Goal: Transaction & Acquisition: Book appointment/travel/reservation

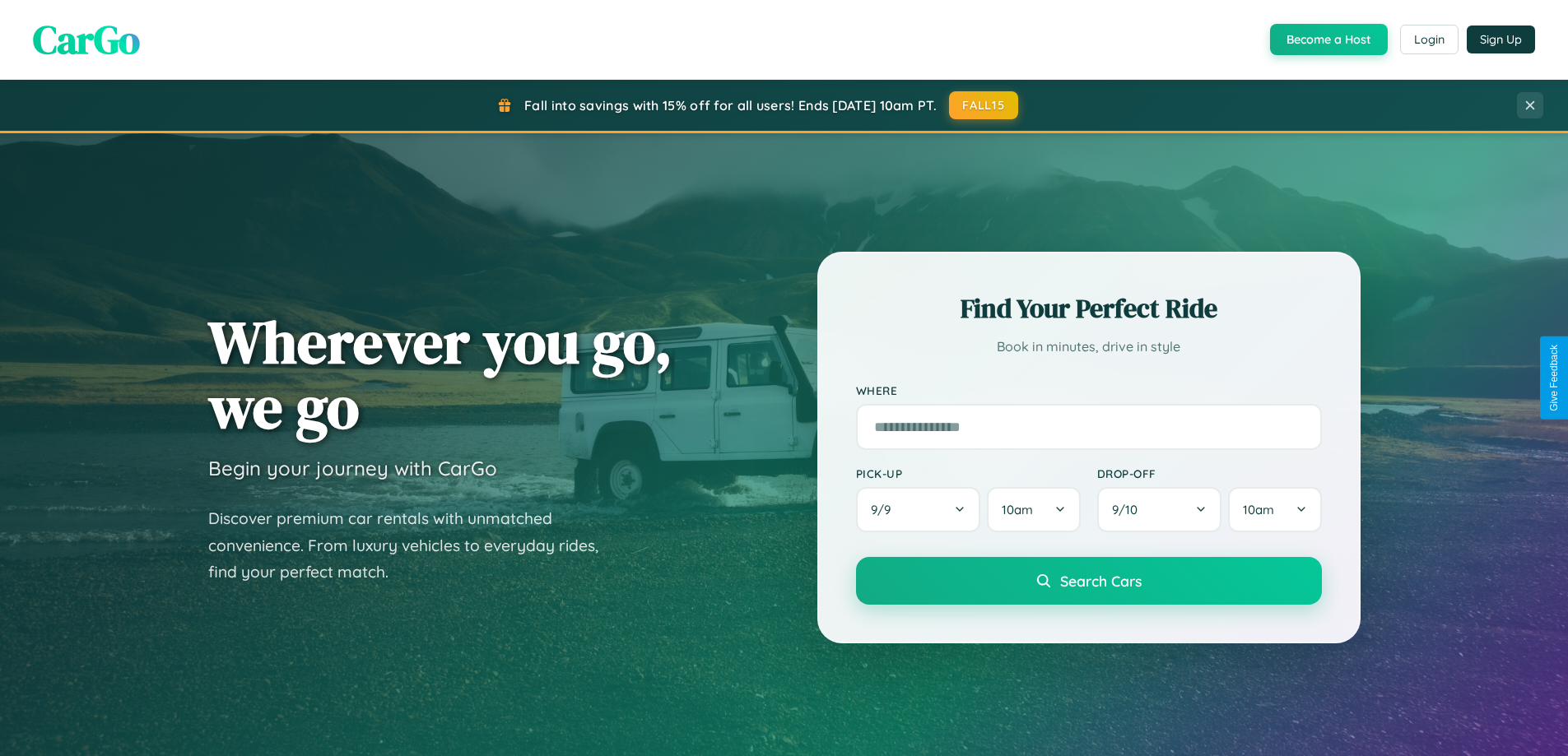
scroll to position [709, 0]
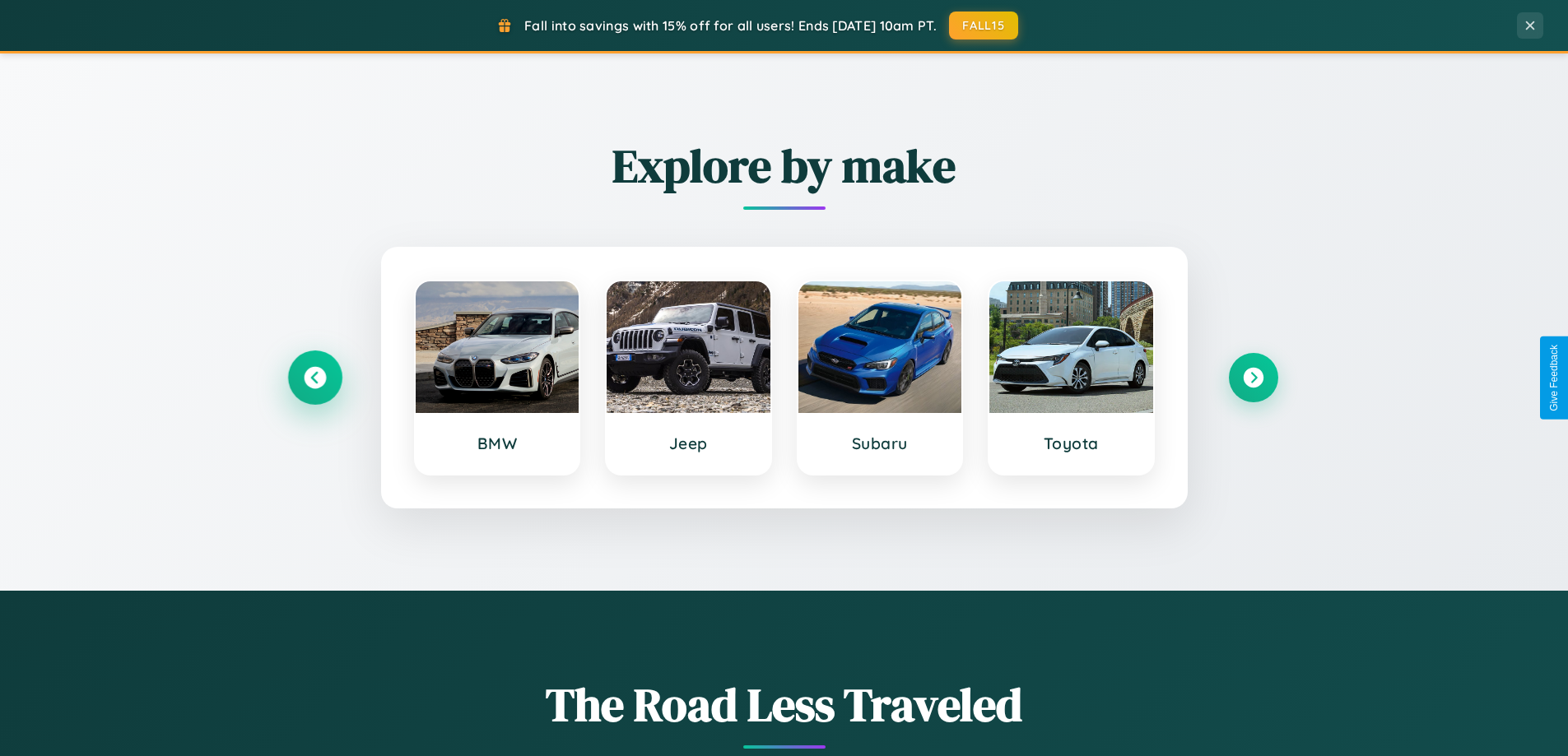
click at [315, 378] on icon at bounding box center [315, 378] width 22 height 22
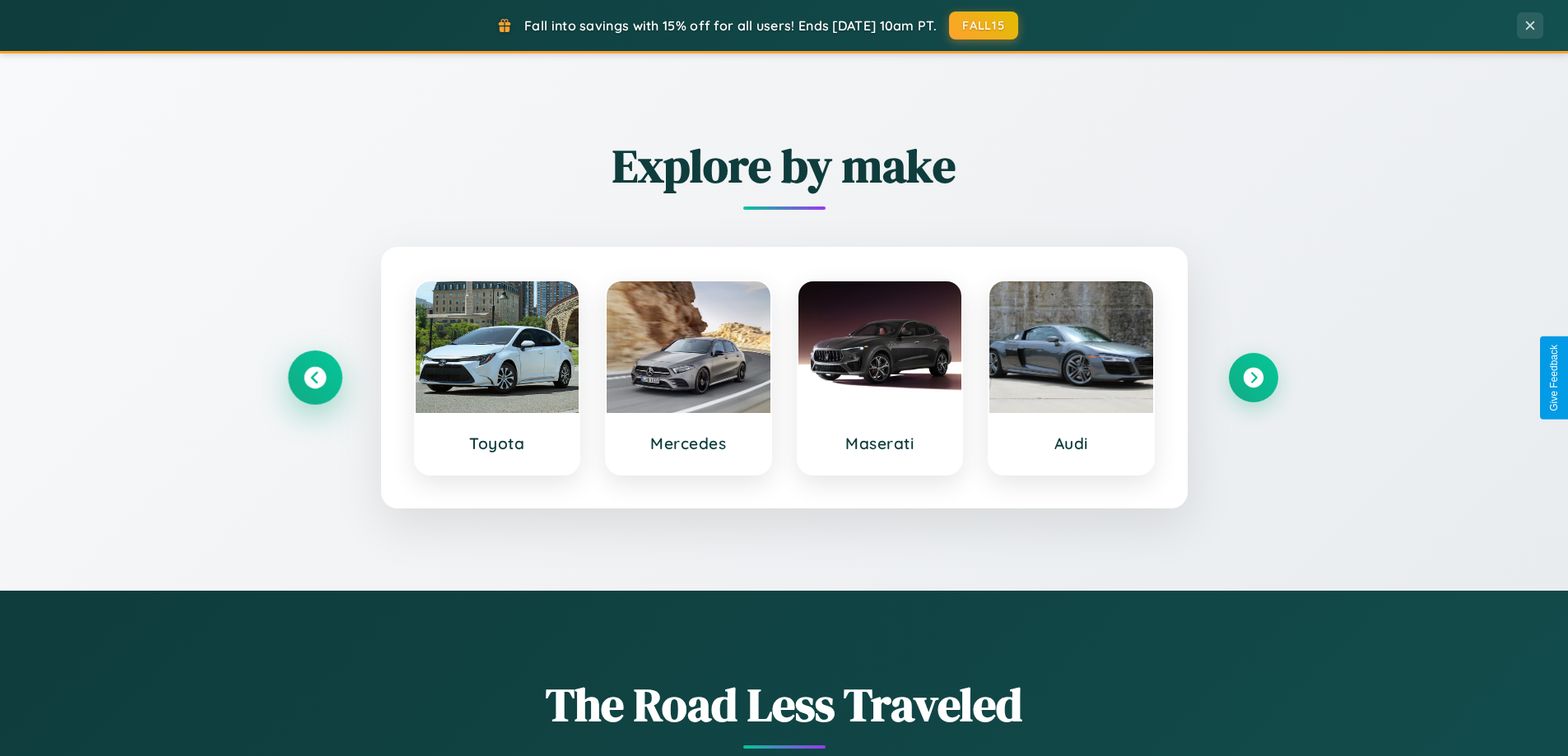
click at [315, 378] on icon at bounding box center [315, 378] width 22 height 22
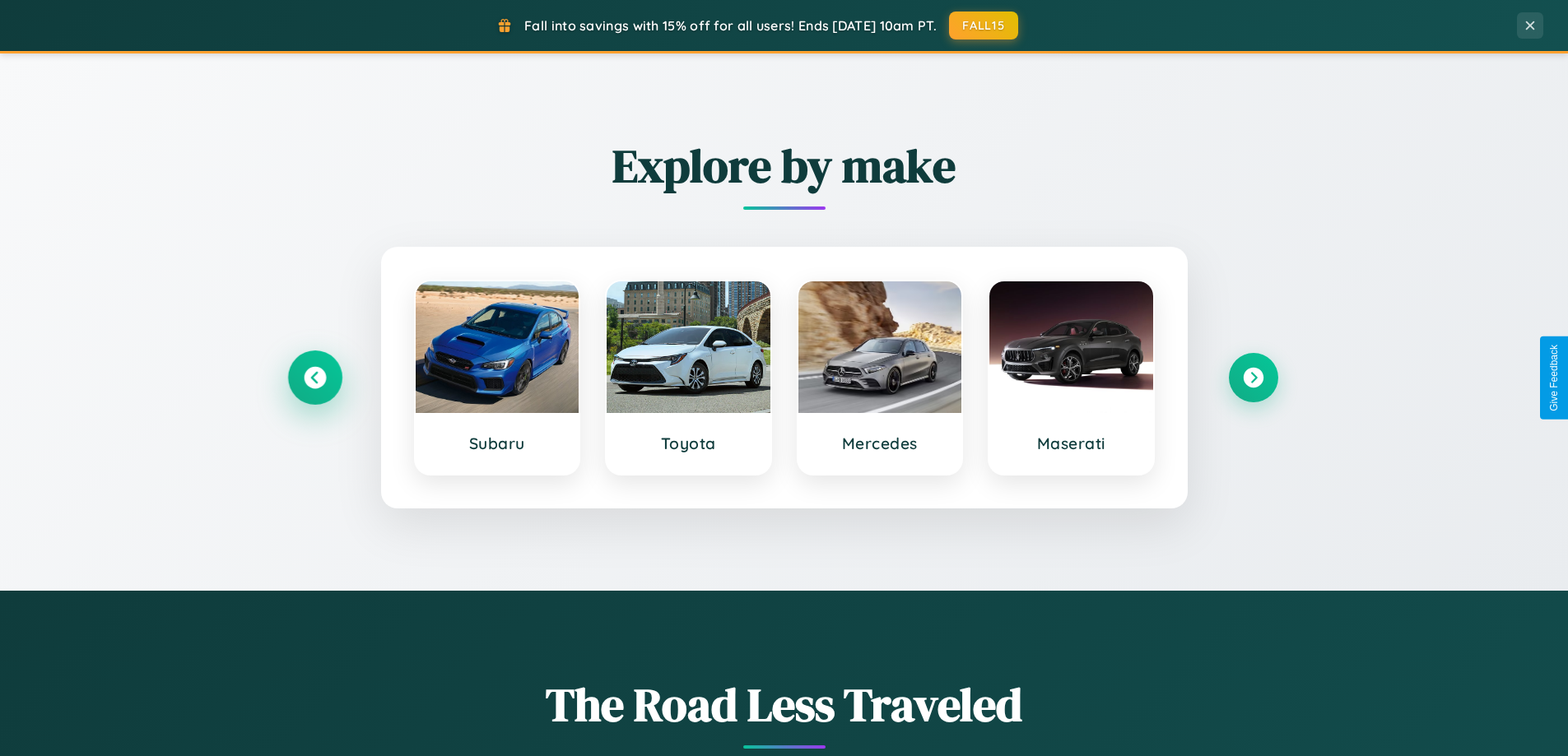
click at [315, 378] on icon at bounding box center [315, 378] width 22 height 22
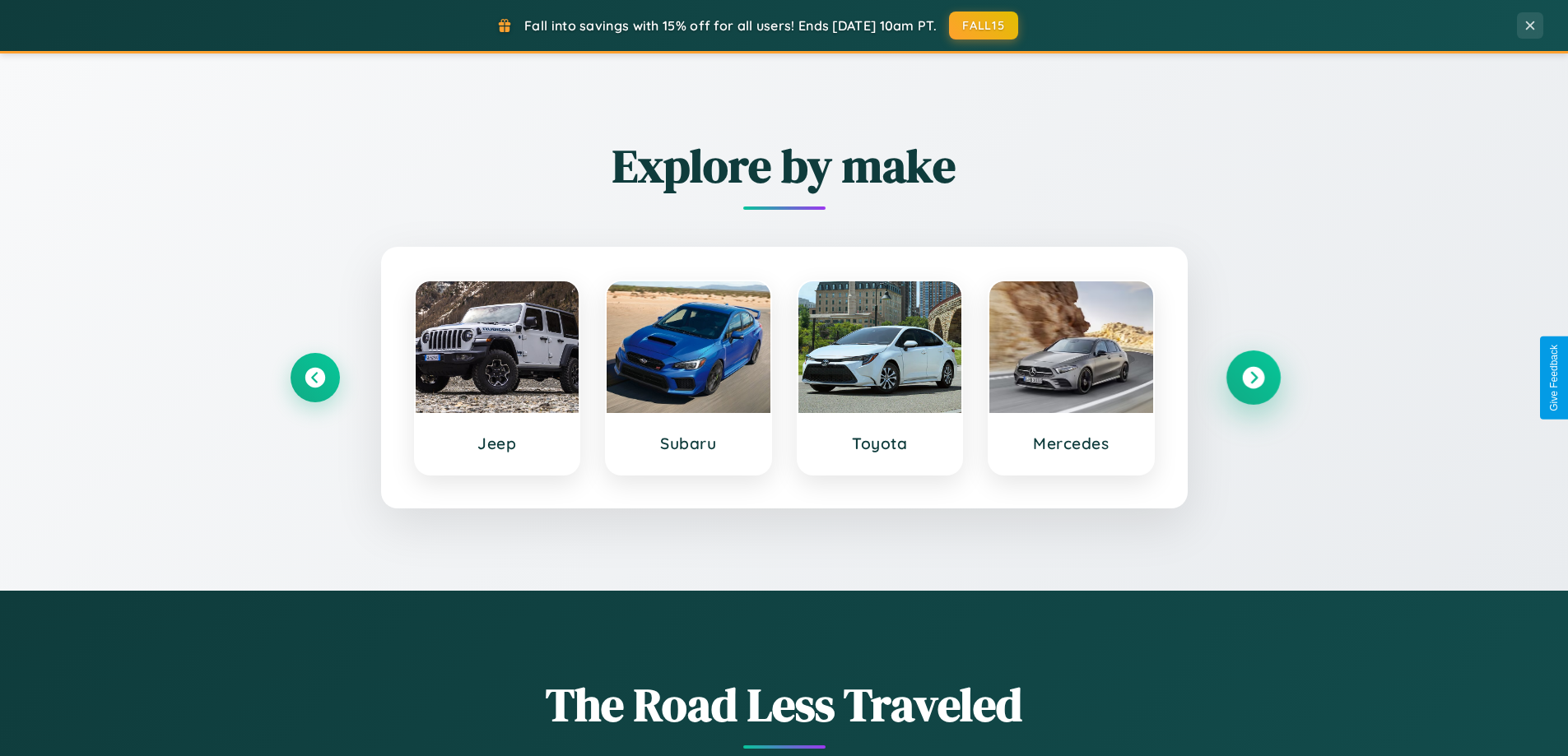
click at [1253, 378] on icon at bounding box center [1253, 378] width 22 height 22
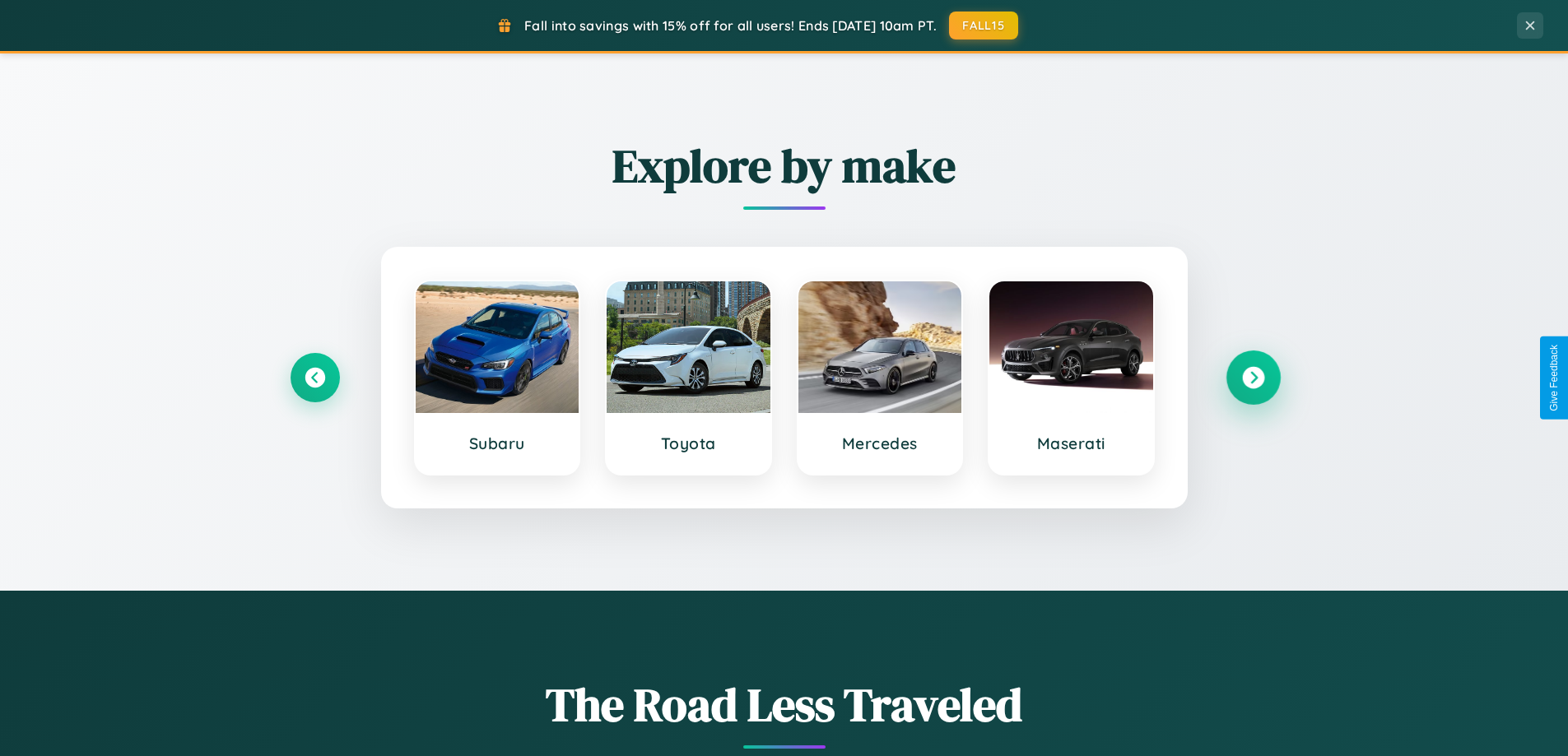
click at [1253, 378] on icon at bounding box center [1253, 378] width 22 height 22
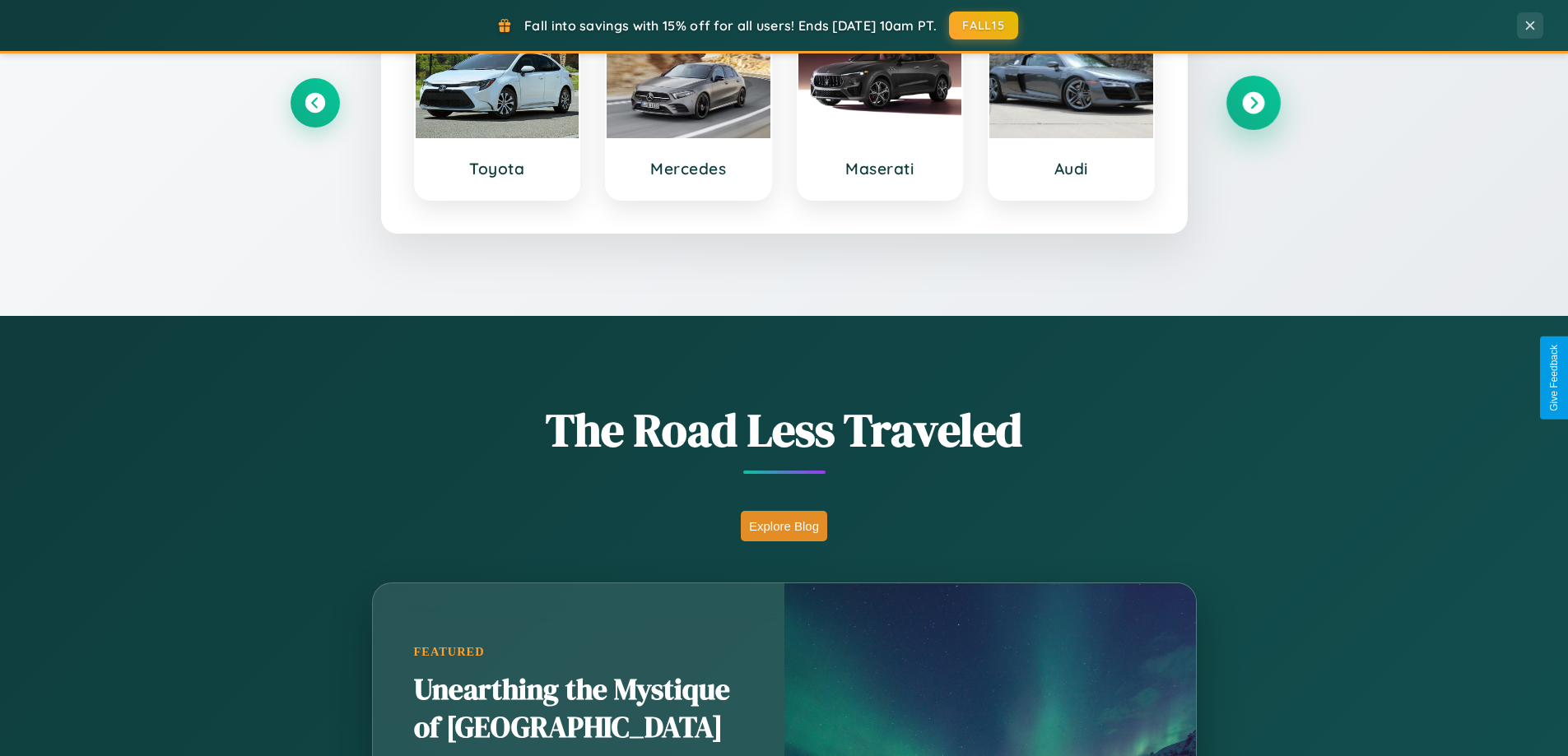
scroll to position [2643, 0]
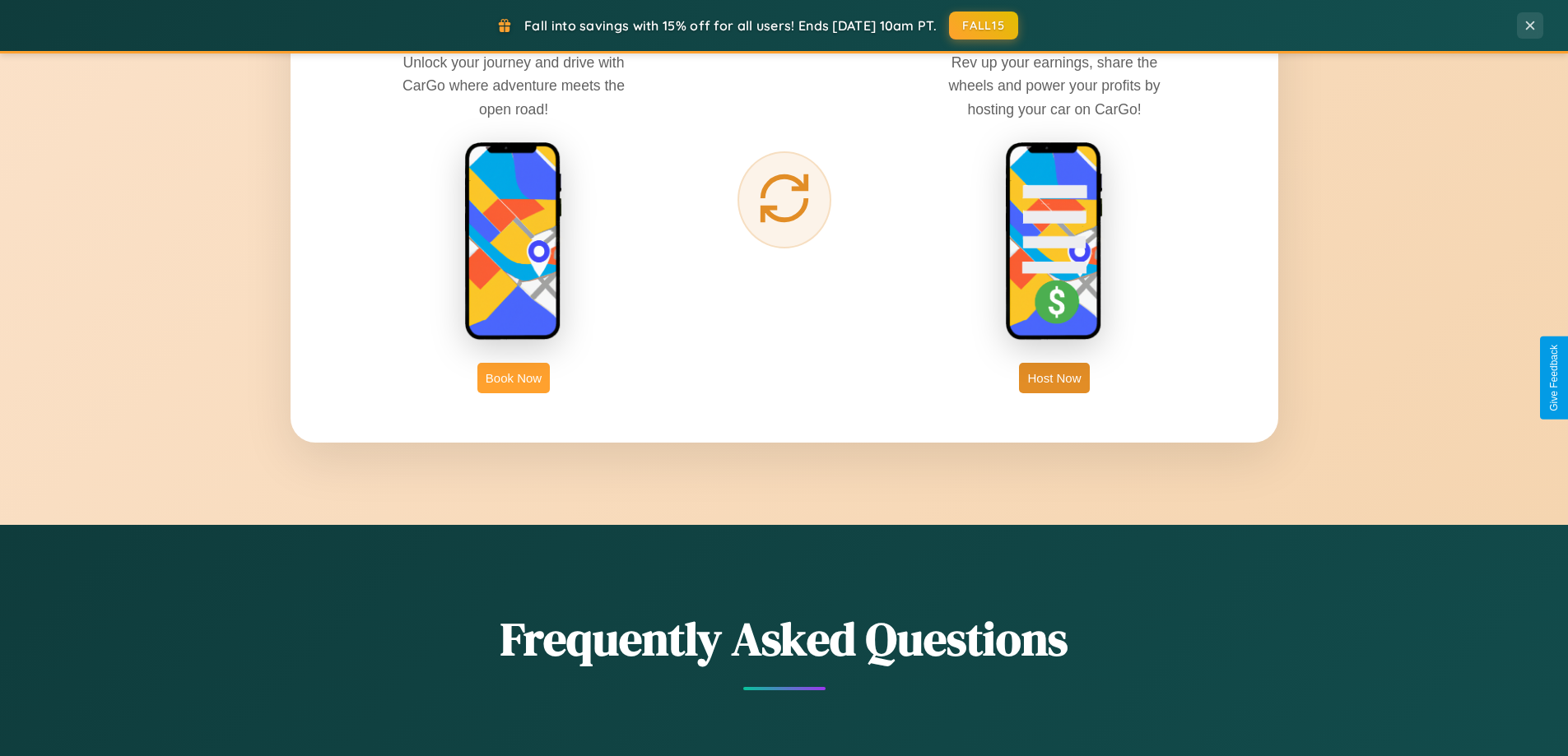
click at [514, 378] on button "Book Now" at bounding box center [514, 378] width 72 height 31
